Goal: Answer question/provide support

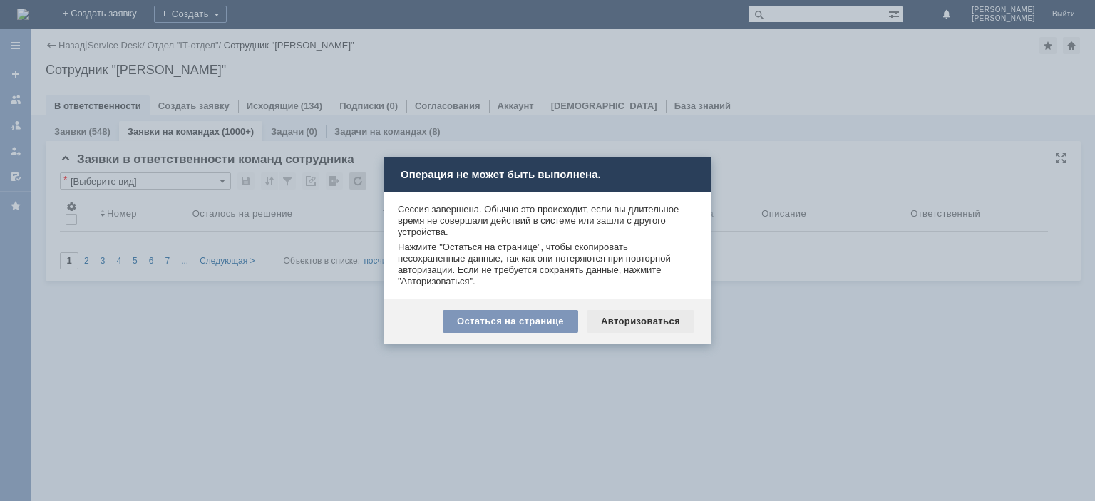
click at [651, 324] on div "Авторизоваться" at bounding box center [640, 321] width 108 height 23
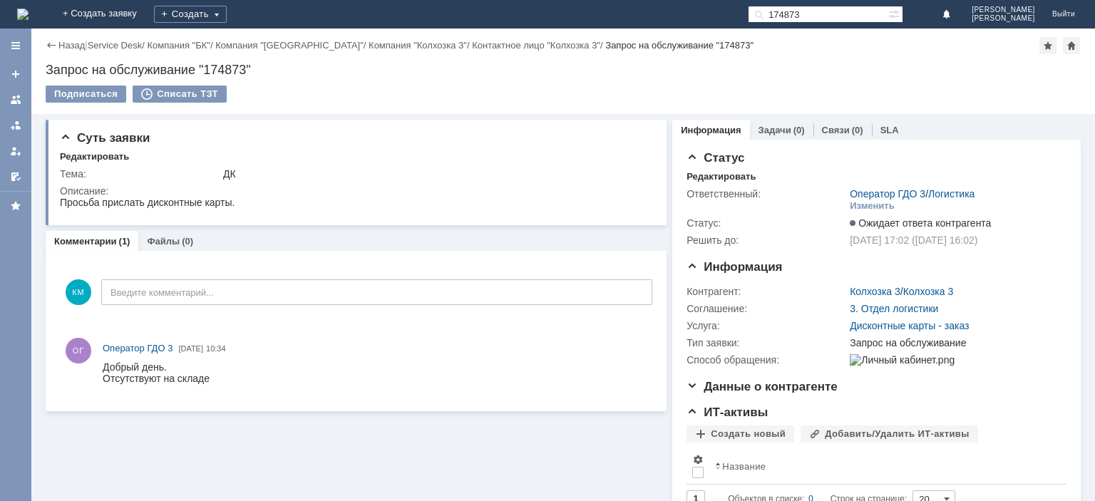
drag, startPoint x: 828, startPoint y: 12, endPoint x: 772, endPoint y: 11, distance: 55.6
click at [772, 11] on input "174873" at bounding box center [818, 14] width 140 height 17
type input "174873"
drag, startPoint x: 825, startPoint y: 10, endPoint x: 765, endPoint y: 10, distance: 59.9
click at [765, 10] on input "174873" at bounding box center [818, 14] width 140 height 17
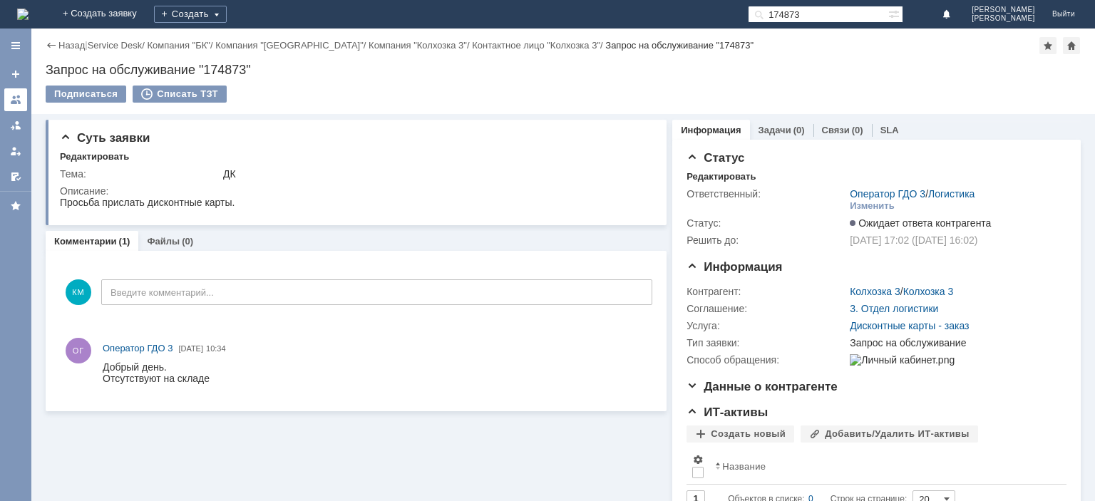
click at [13, 103] on div at bounding box center [15, 99] width 11 height 11
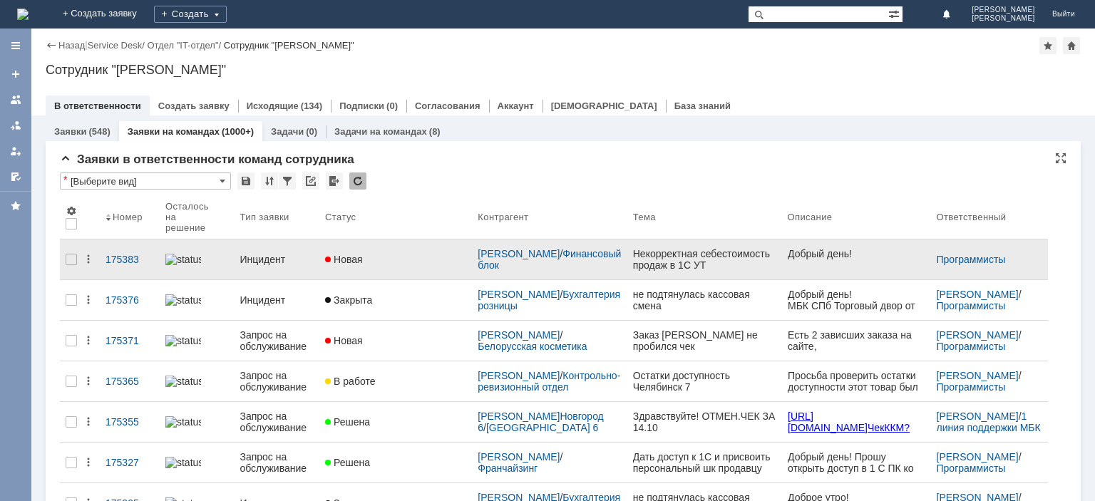
click at [269, 254] on div "Инцидент" at bounding box center [276, 259] width 74 height 11
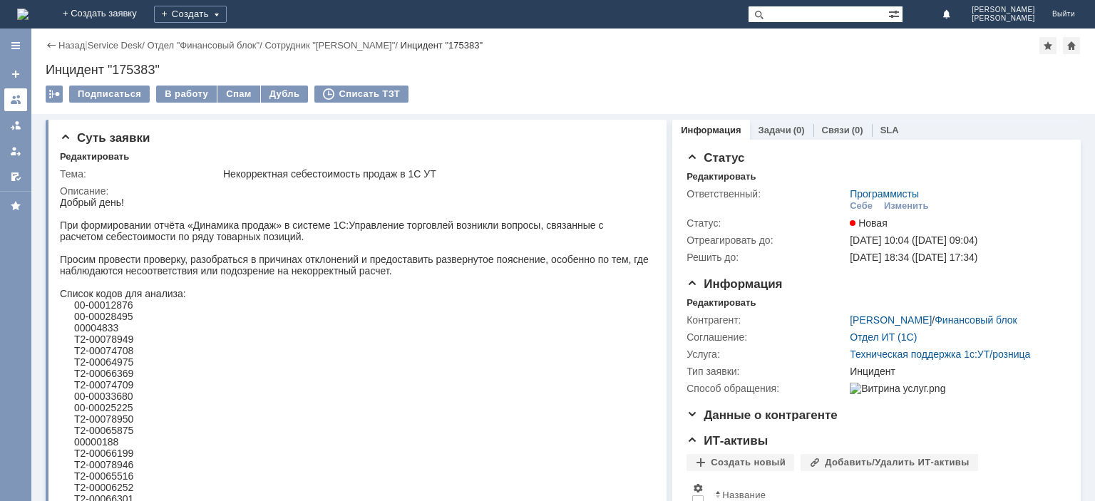
click at [21, 91] on link at bounding box center [15, 99] width 23 height 23
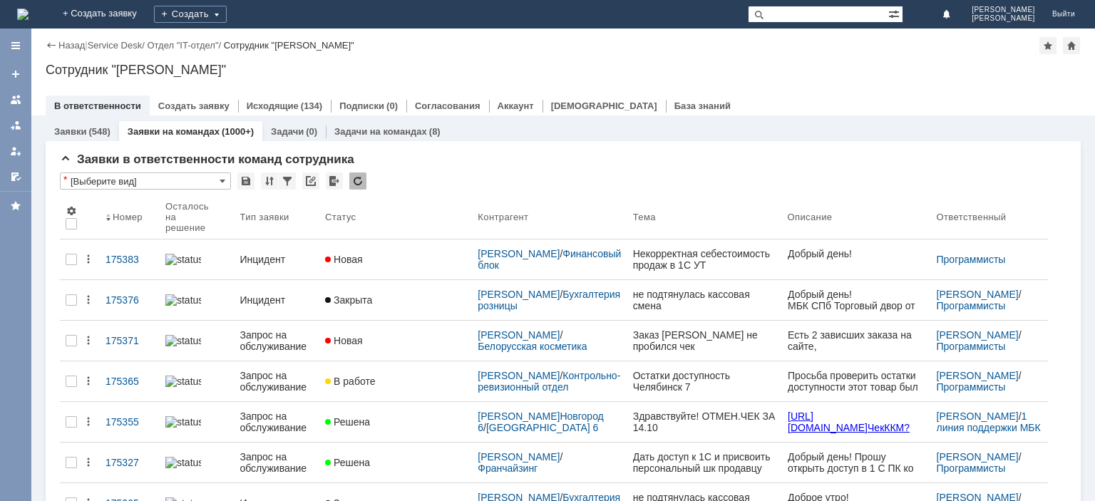
click at [788, 18] on input "text" at bounding box center [818, 14] width 140 height 17
type input "175144"
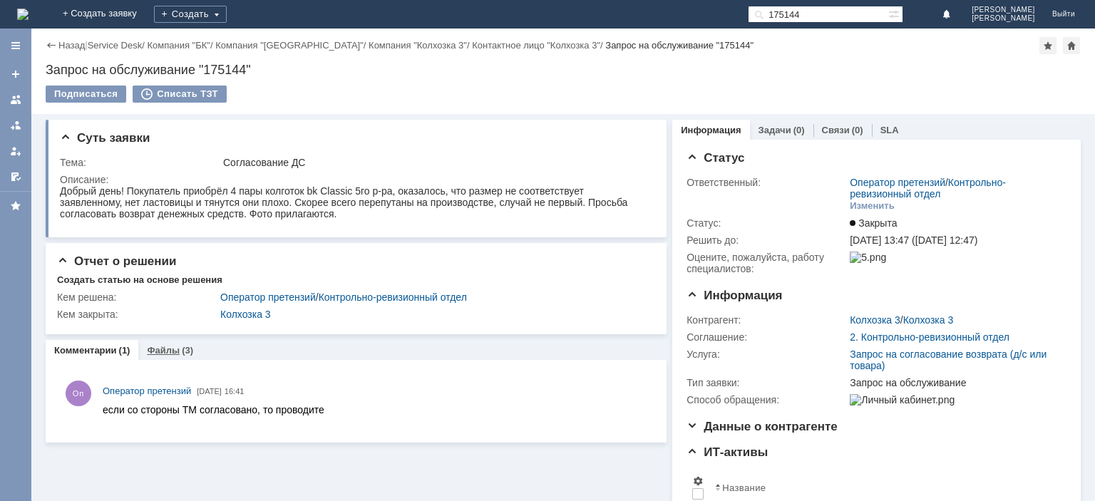
click at [162, 352] on link "Файлы" at bounding box center [163, 350] width 33 height 11
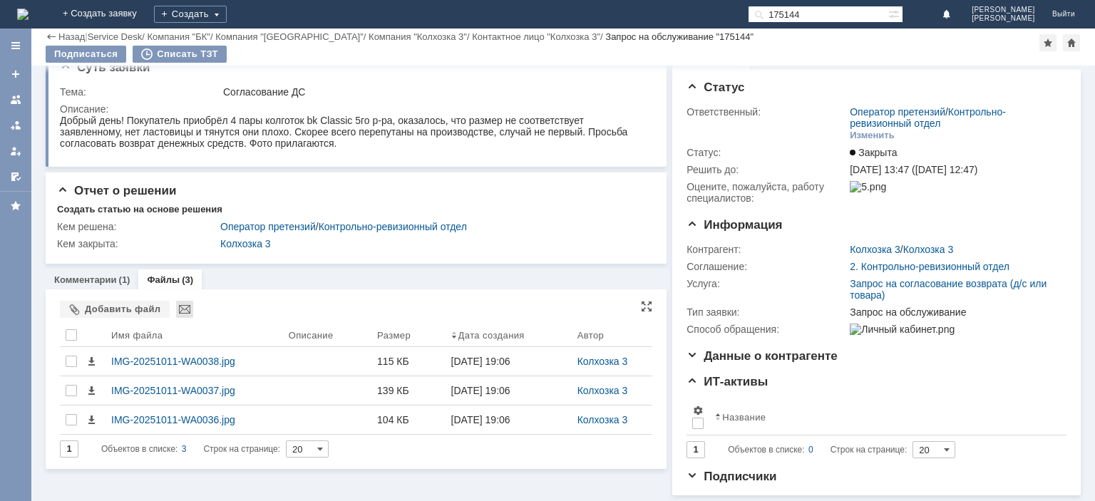
scroll to position [33, 0]
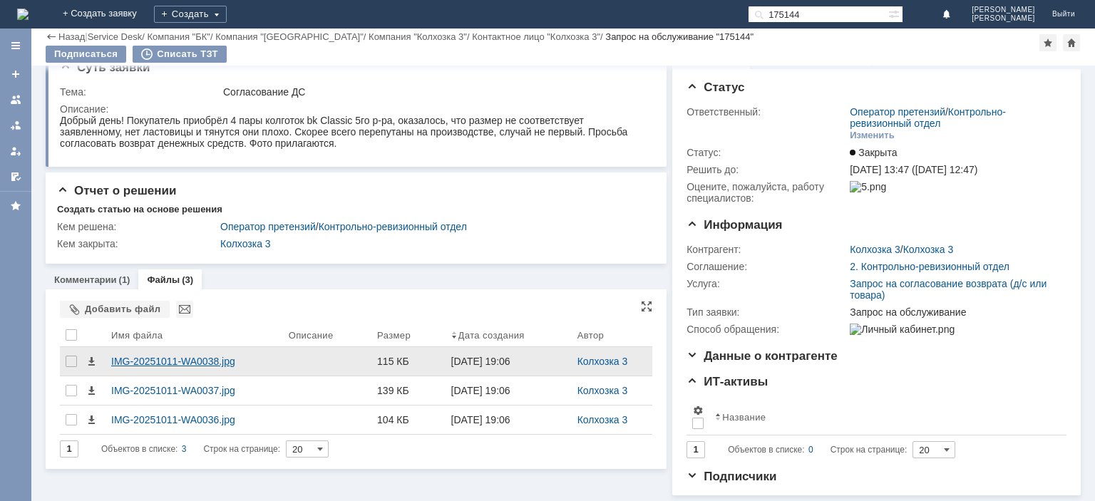
click at [175, 356] on div "IMG-20251011-WA0038.jpg" at bounding box center [194, 361] width 166 height 11
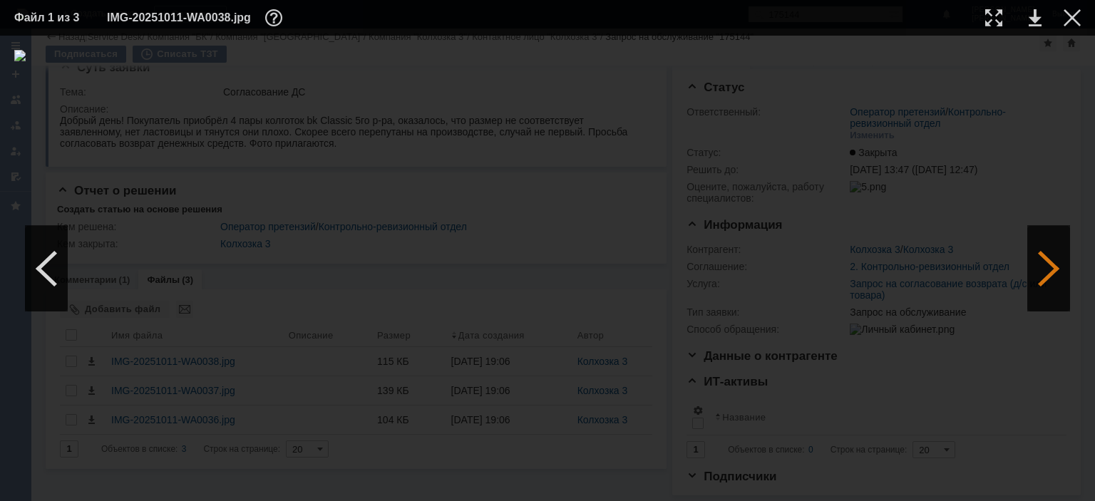
click at [1037, 267] on div at bounding box center [1048, 269] width 43 height 86
click at [1068, 23] on div at bounding box center [1071, 17] width 17 height 17
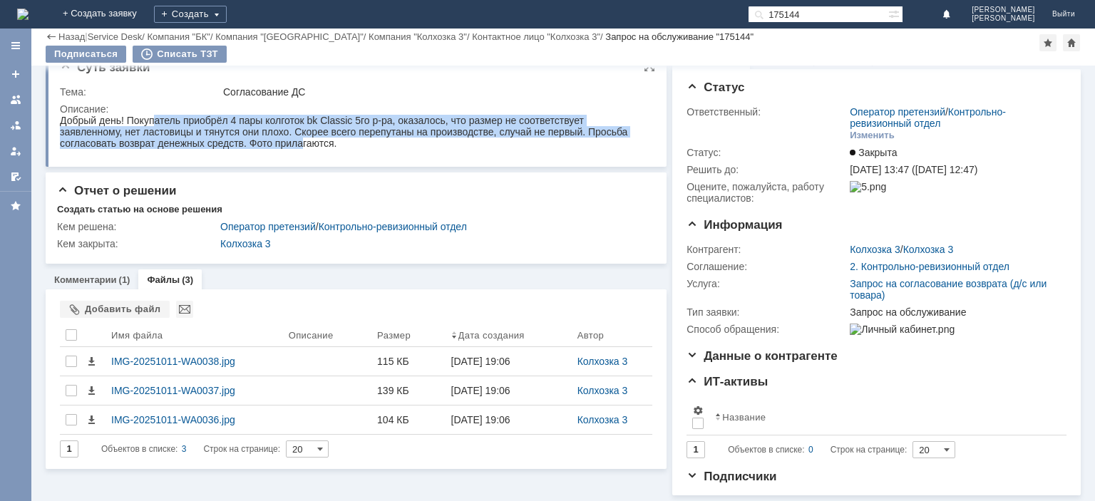
drag, startPoint x: 155, startPoint y: 117, endPoint x: 242, endPoint y: 142, distance: 91.1
click at [242, 142] on div "Добрый день! Покупатель приобрёл 4 пары колготок bk Classic 5го р-ра, оказалось…" at bounding box center [354, 132] width 589 height 34
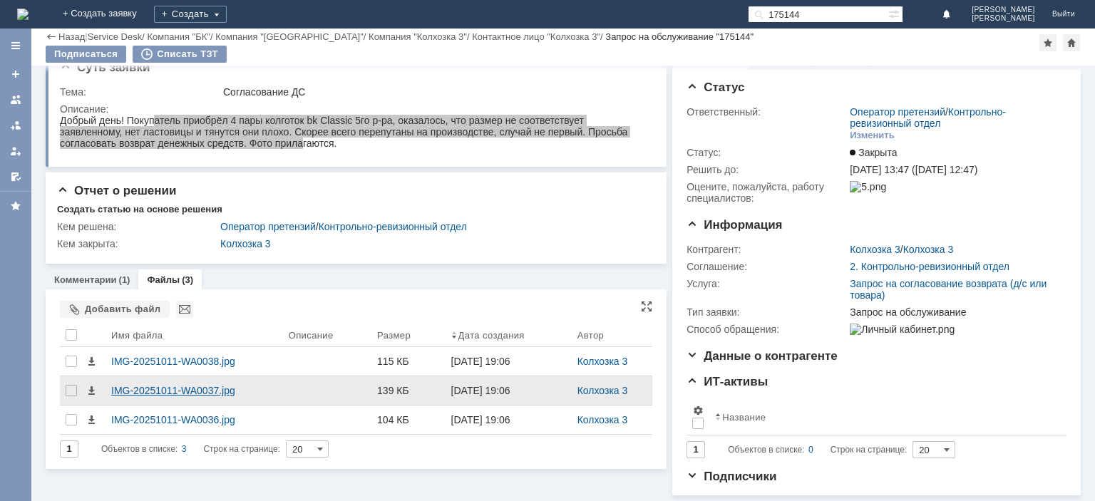
click at [196, 385] on div "IMG-20251011-WA0037.jpg" at bounding box center [194, 390] width 166 height 11
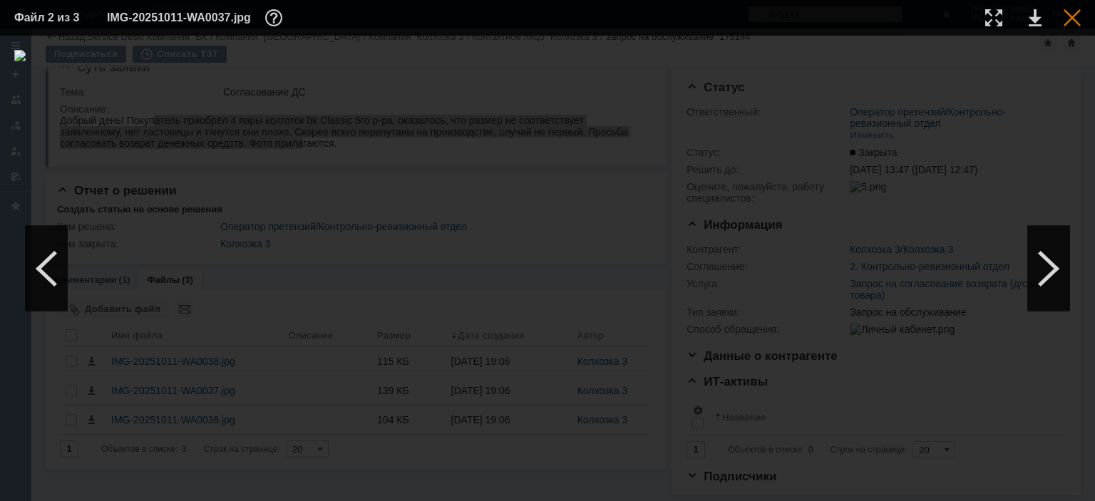
click at [1075, 20] on div at bounding box center [1071, 17] width 17 height 17
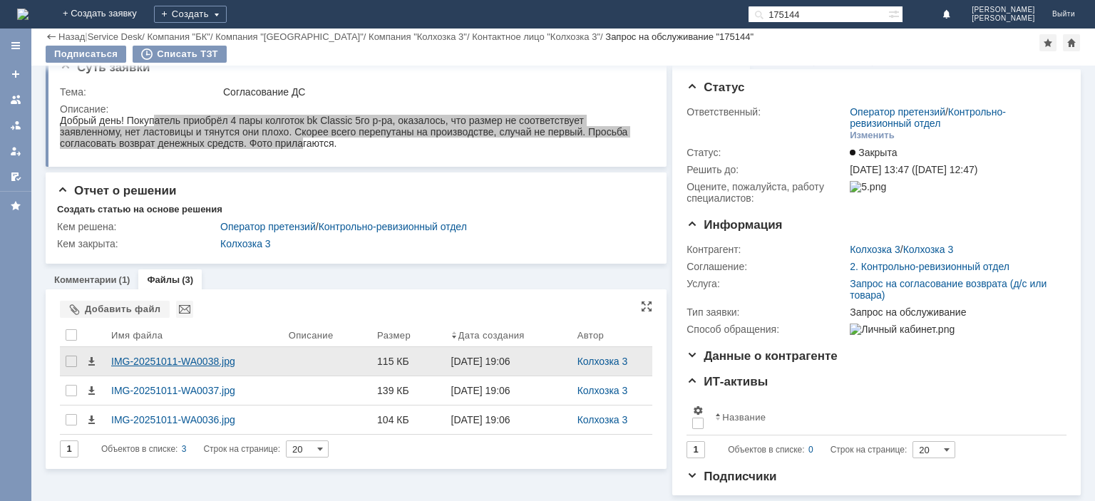
click at [195, 356] on div "IMG-20251011-WA0038.jpg" at bounding box center [194, 361] width 166 height 11
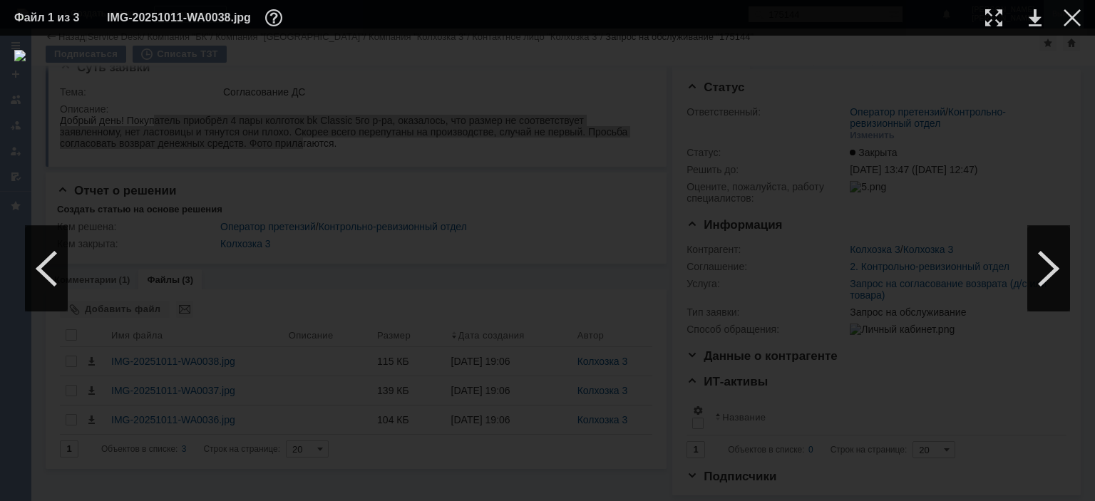
click at [1072, 18] on div at bounding box center [1071, 17] width 17 height 17
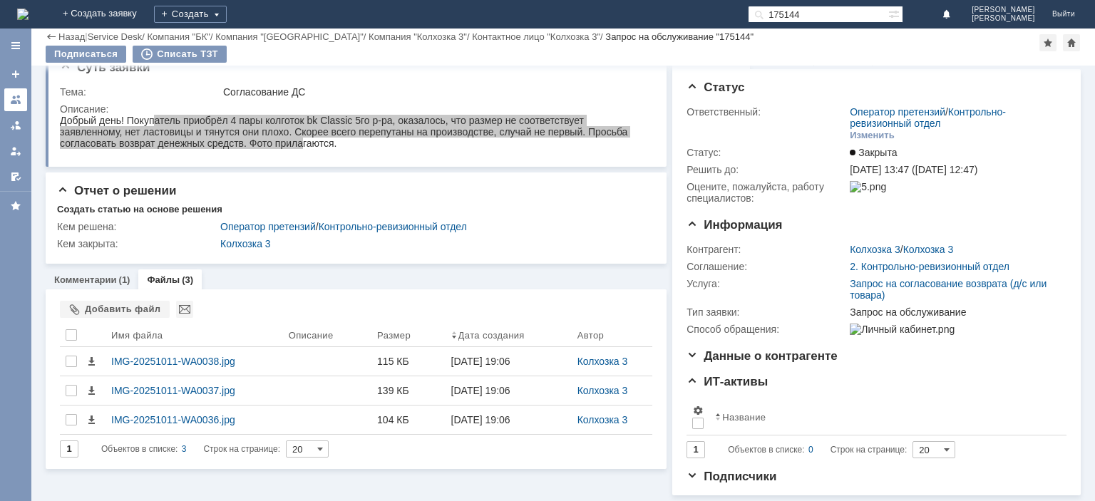
click at [16, 93] on link at bounding box center [15, 99] width 23 height 23
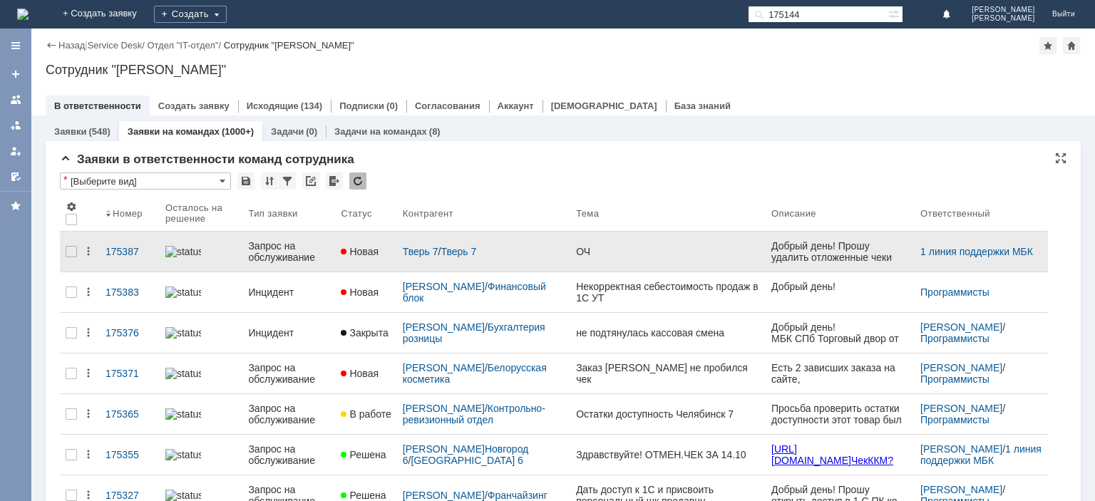
click at [294, 257] on div "Запрос на обслуживание" at bounding box center [288, 251] width 81 height 23
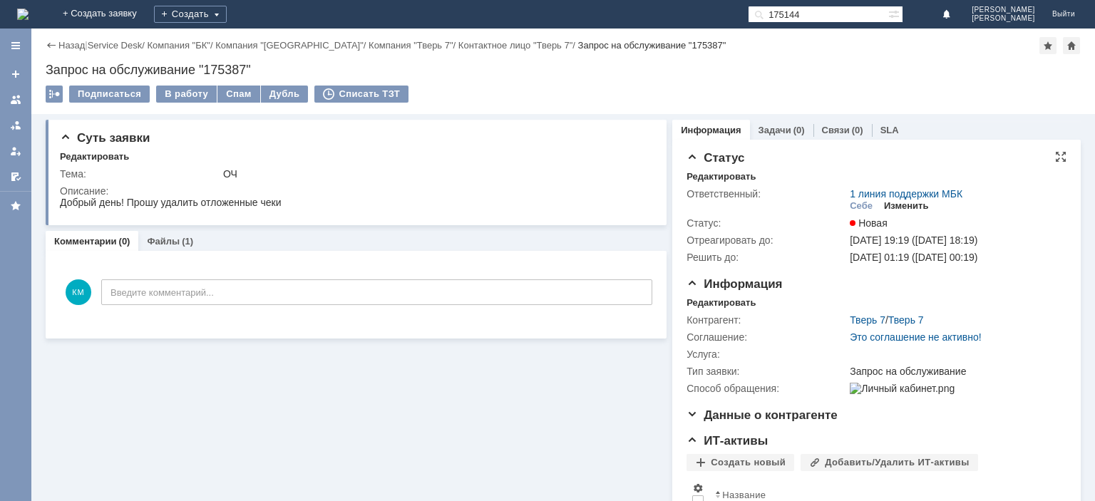
click at [895, 207] on div "Изменить" at bounding box center [906, 205] width 45 height 11
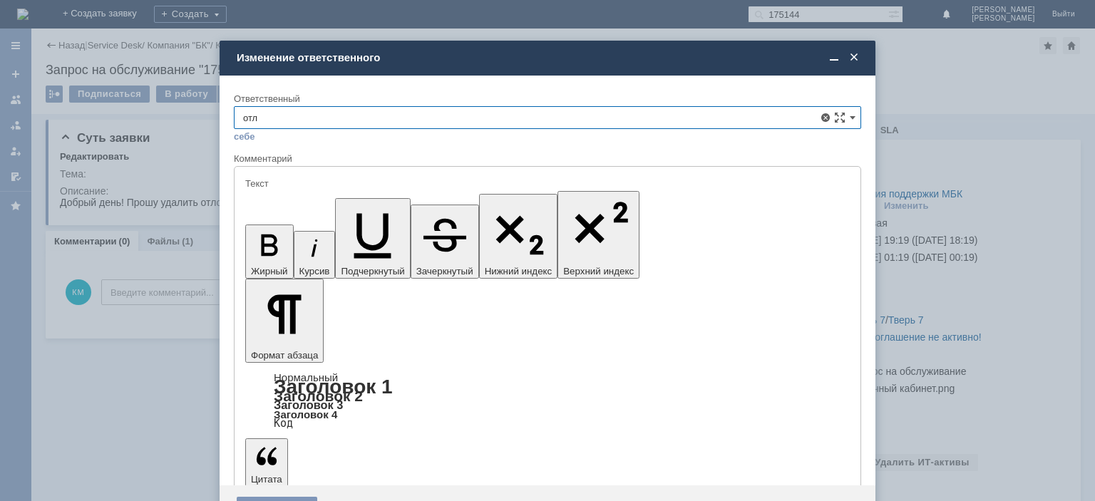
click at [316, 192] on div "Отложенные чеки" at bounding box center [547, 198] width 626 height 23
type input "Отложенные чеки"
click at [293, 497] on div "Сохранить" at bounding box center [277, 508] width 81 height 23
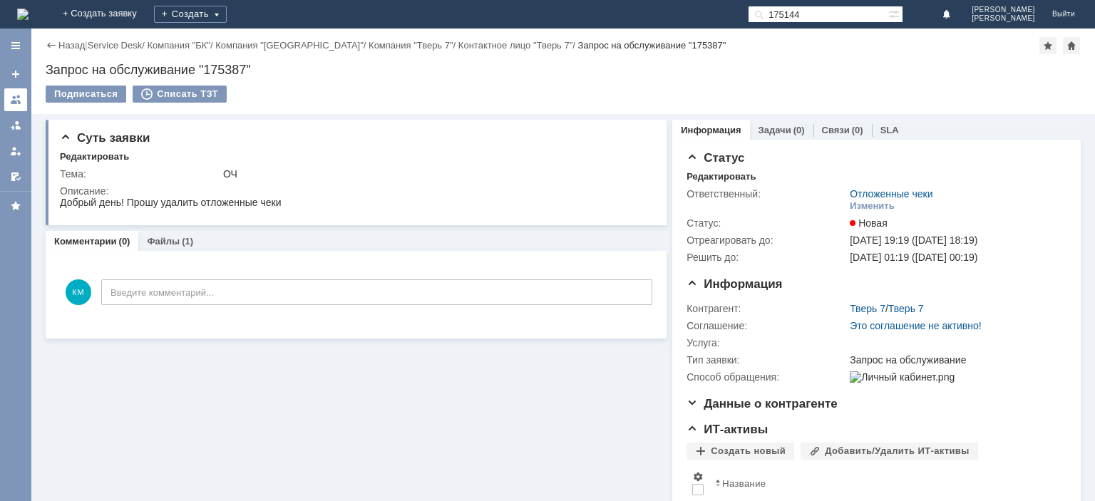
click at [14, 97] on div at bounding box center [15, 99] width 11 height 11
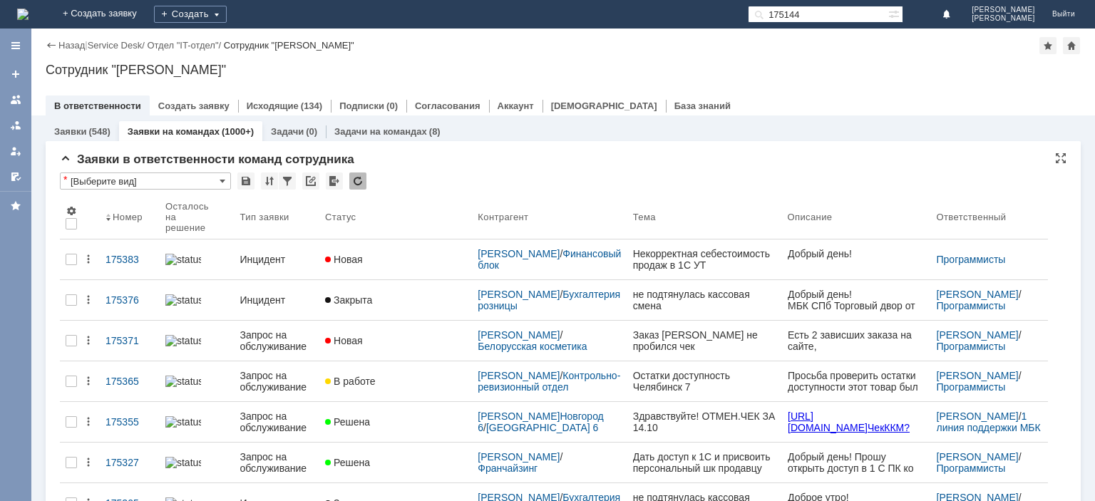
click at [361, 178] on div at bounding box center [357, 180] width 17 height 17
